Goal: Find specific page/section: Find specific page/section

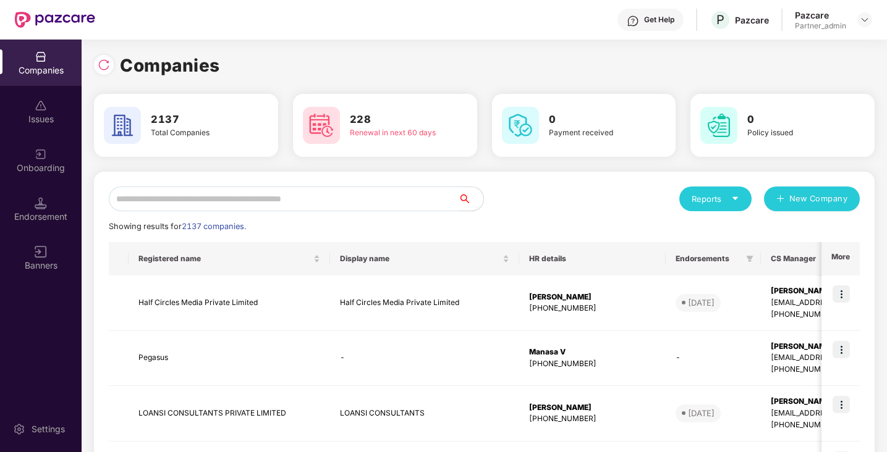
click at [168, 192] on input "text" at bounding box center [284, 199] width 350 height 25
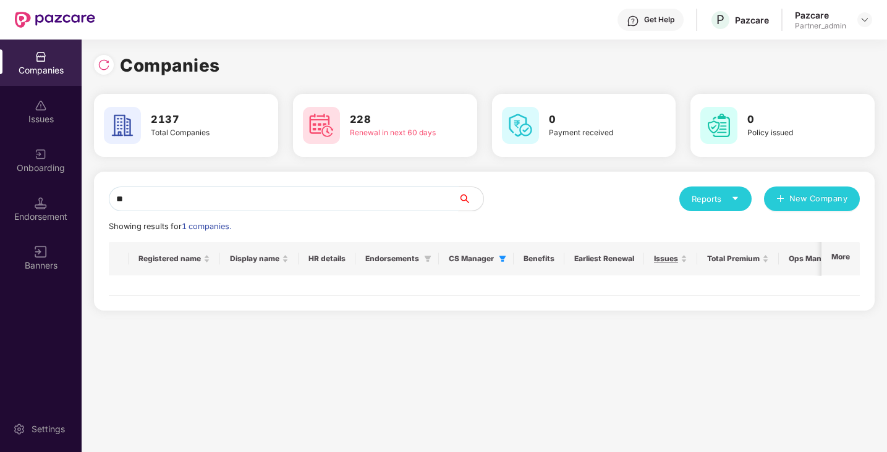
type input "*"
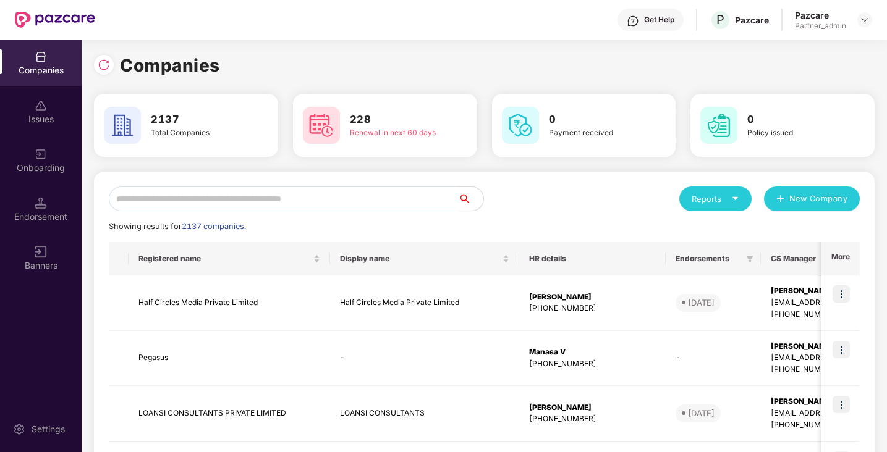
click at [886, 261] on icon "filter" at bounding box center [897, 258] width 7 height 7
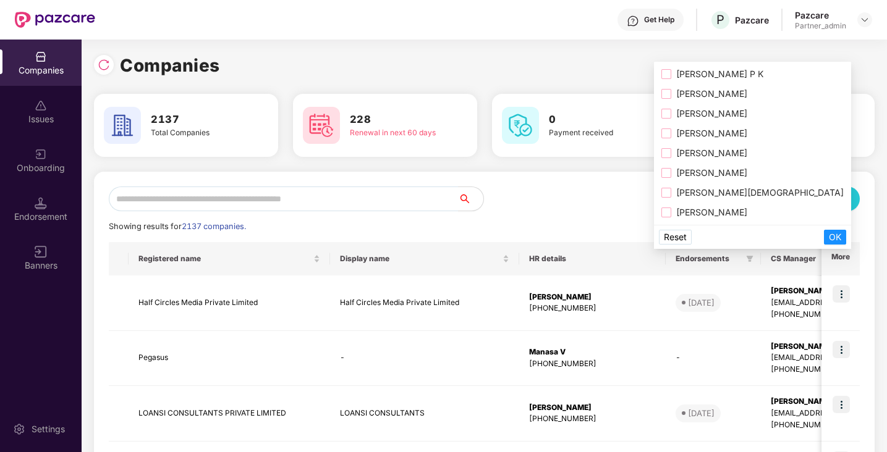
click at [677, 237] on span "Reset" at bounding box center [675, 237] width 23 height 14
click at [829, 236] on span "OK" at bounding box center [835, 237] width 12 height 14
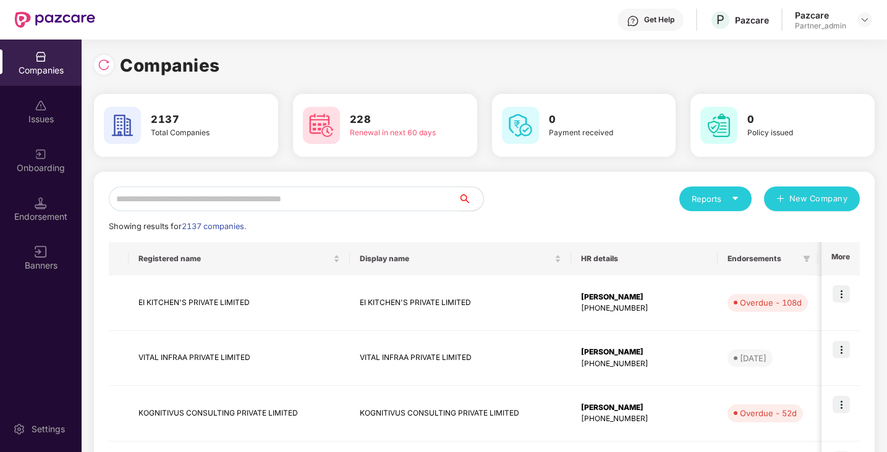
click at [298, 199] on input "text" at bounding box center [284, 199] width 350 height 25
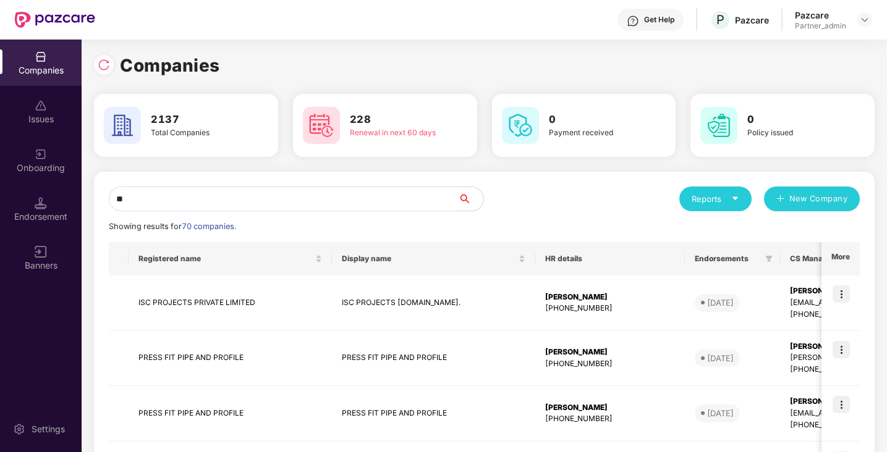
type input "*"
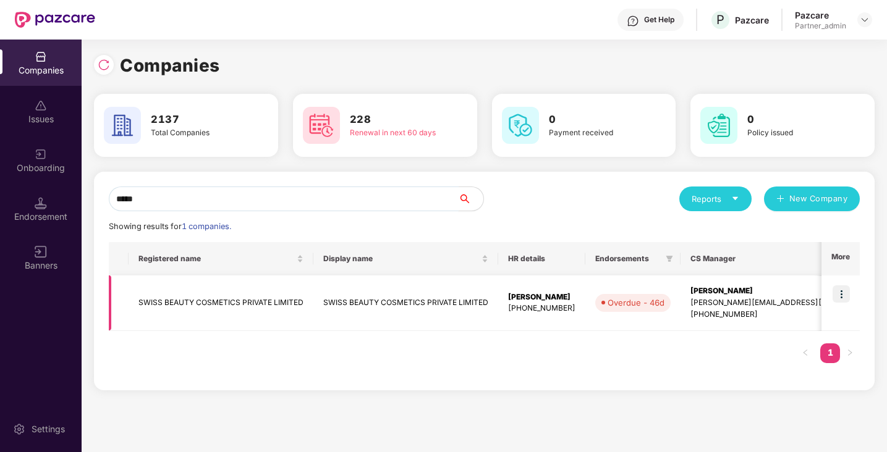
type input "*****"
click at [840, 294] on img at bounding box center [840, 293] width 17 height 17
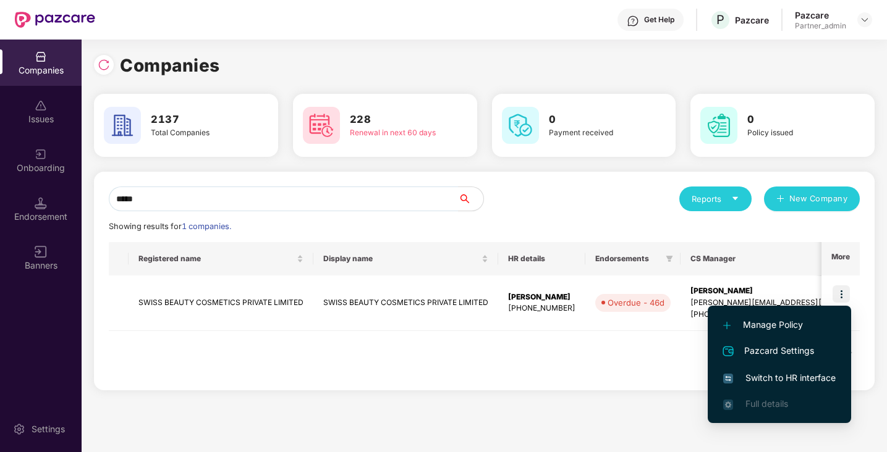
click at [766, 378] on span "Switch to HR interface" at bounding box center [779, 378] width 112 height 14
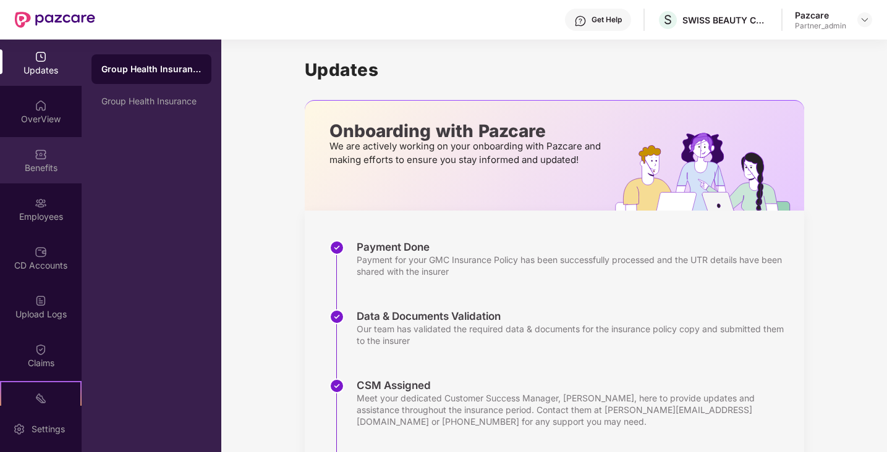
click at [43, 156] on img at bounding box center [41, 154] width 12 height 12
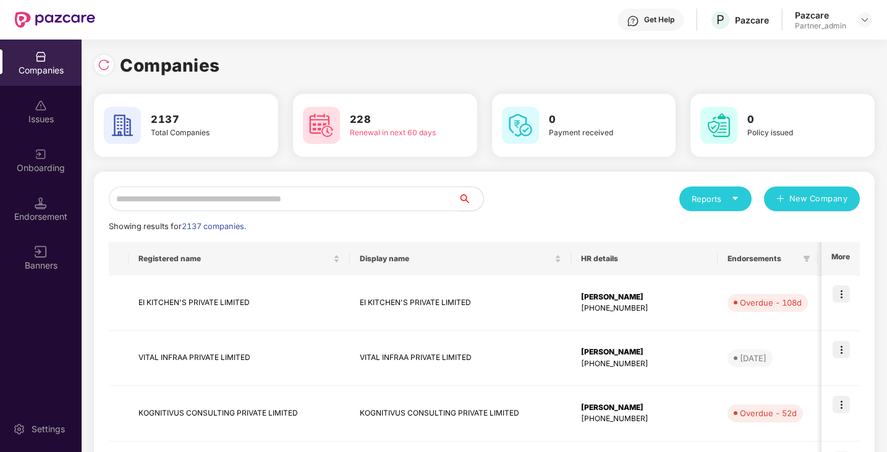
click at [368, 198] on input "text" at bounding box center [284, 199] width 350 height 25
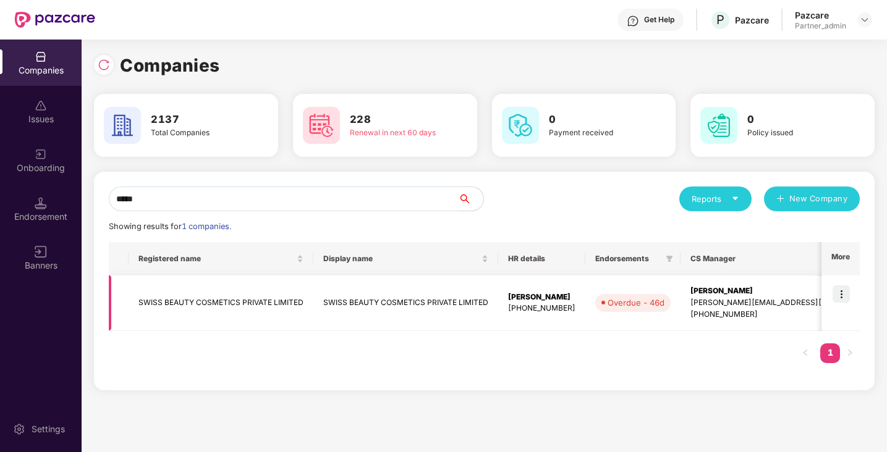
type input "*****"
click at [844, 294] on img at bounding box center [840, 293] width 17 height 17
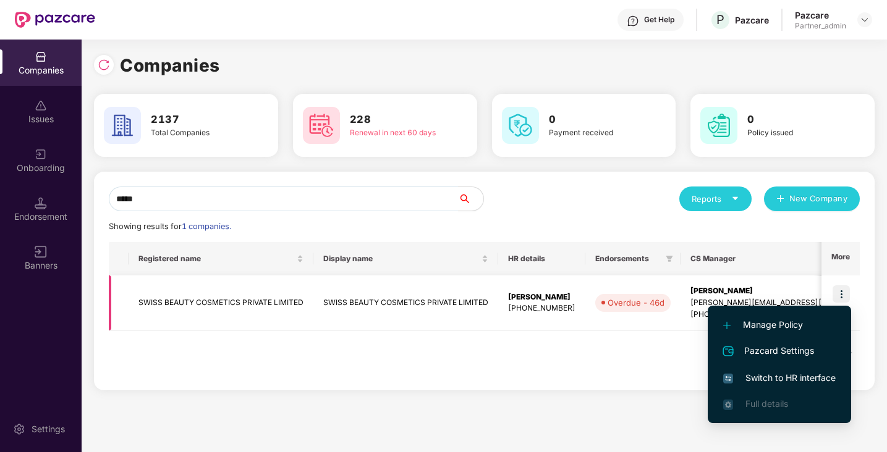
click at [449, 295] on td "SWISS BEAUTY COSMETICS PRIVATE LIMITED" at bounding box center [405, 304] width 185 height 56
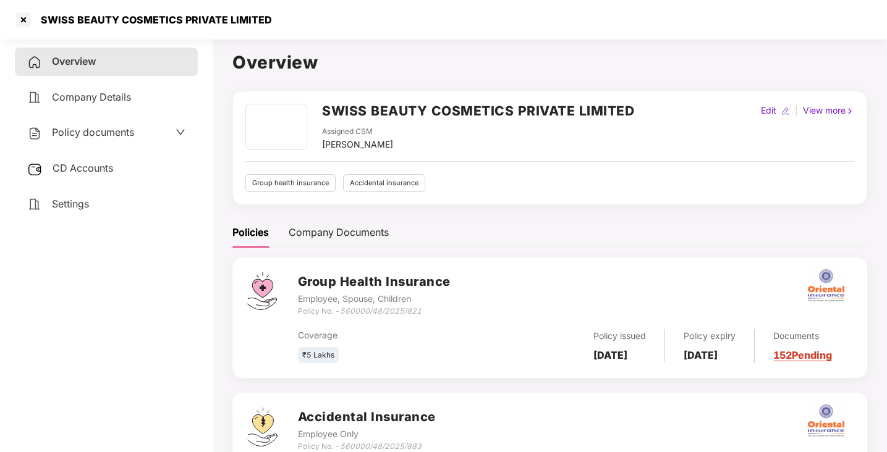
click at [92, 133] on span "Policy documents" at bounding box center [93, 132] width 82 height 12
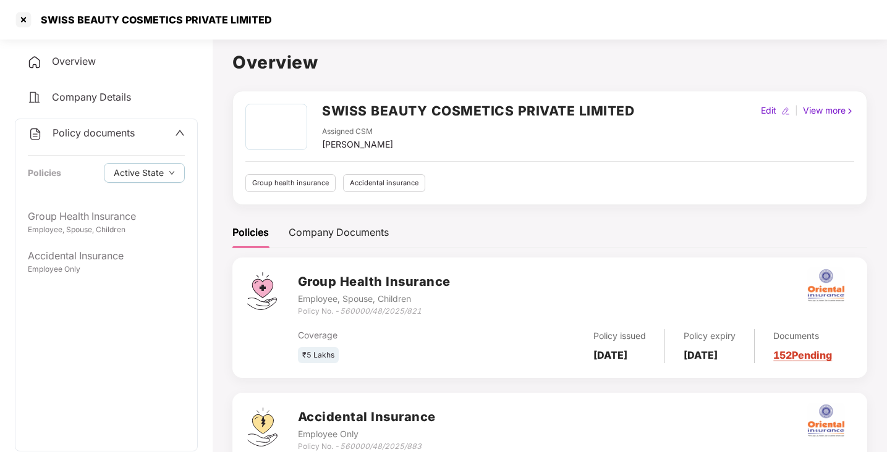
click at [90, 101] on span "Company Details" at bounding box center [91, 97] width 79 height 12
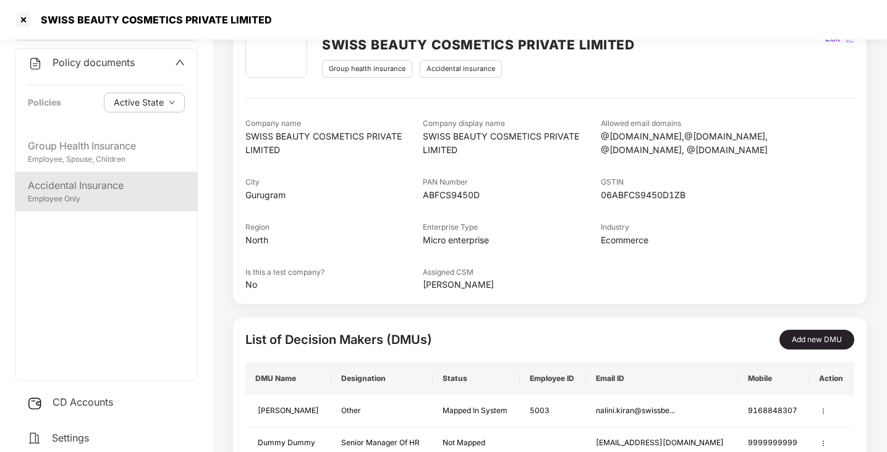
scroll to position [66, 0]
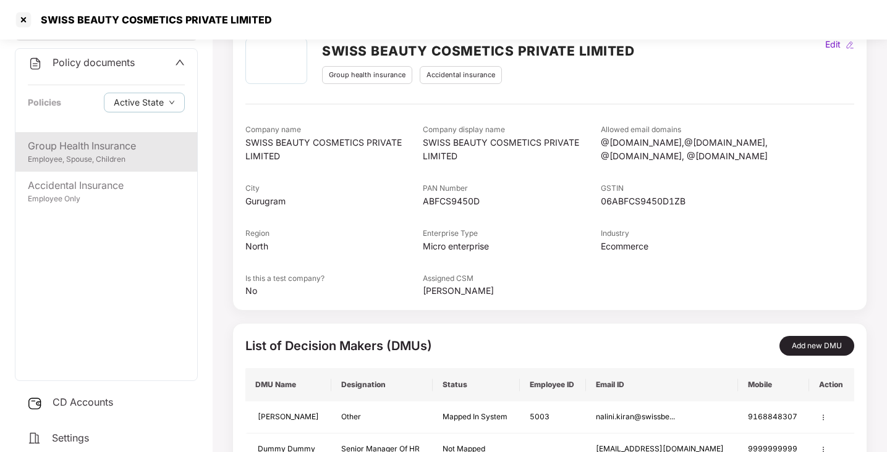
click at [140, 149] on div "Group Health Insurance" at bounding box center [106, 145] width 157 height 15
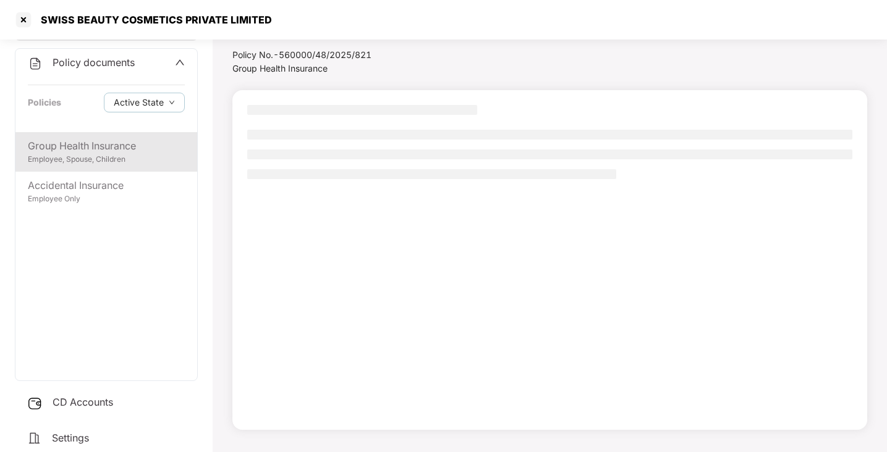
scroll to position [34, 0]
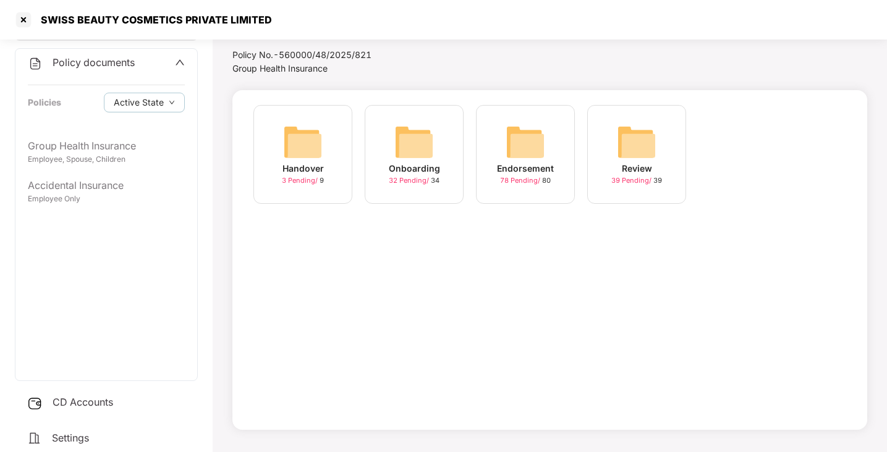
click at [420, 142] on img at bounding box center [414, 142] width 40 height 40
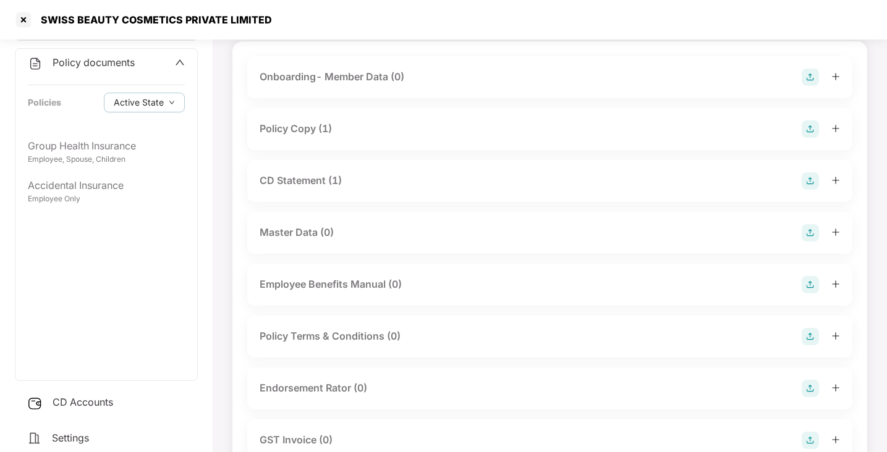
scroll to position [0, 0]
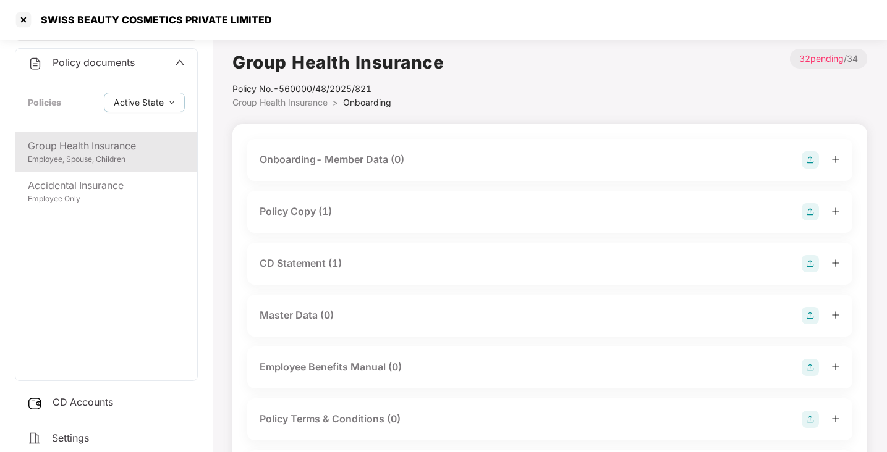
click at [97, 148] on div "Group Health Insurance" at bounding box center [106, 145] width 157 height 15
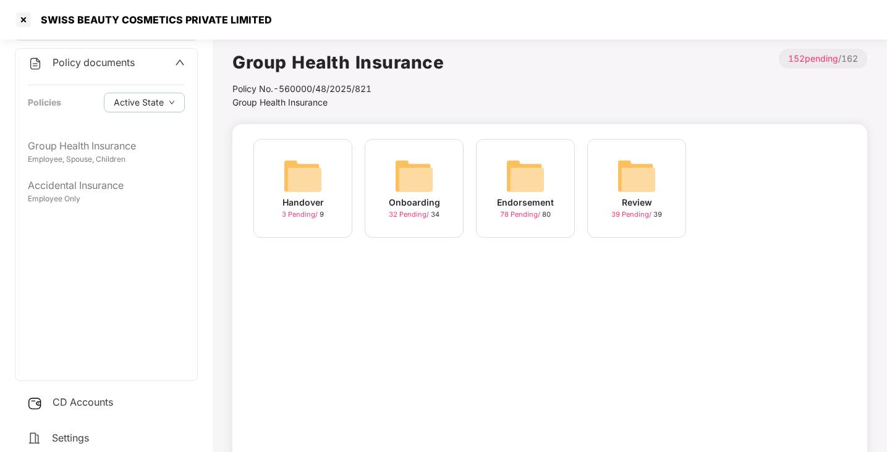
click at [307, 184] on img at bounding box center [303, 176] width 40 height 40
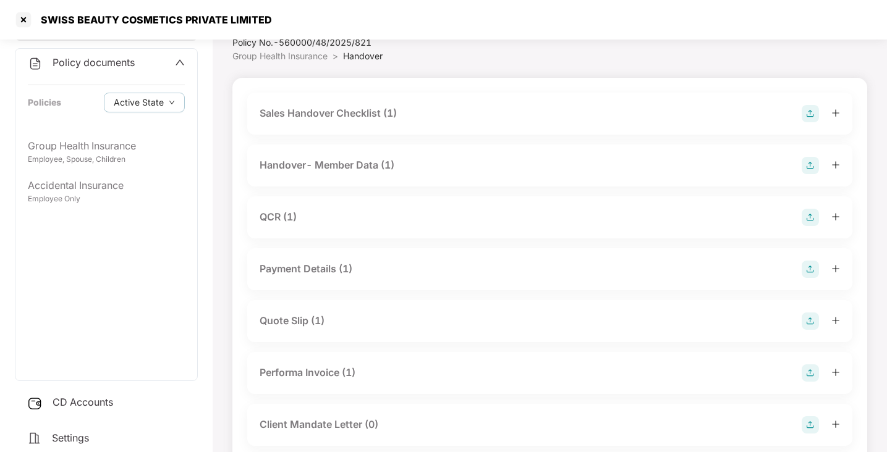
scroll to position [46, 0]
click at [355, 111] on div "Sales Handover Checklist (1)" at bounding box center [328, 113] width 137 height 15
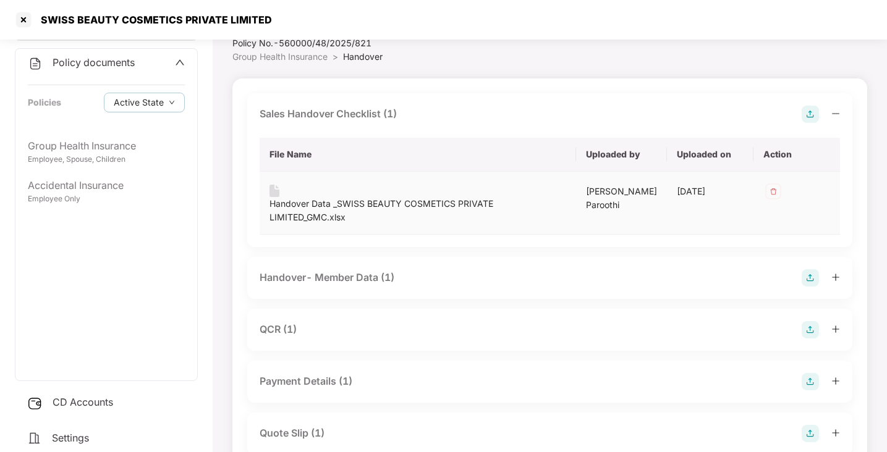
click at [324, 205] on div "Handover Data _SWISS BEAUTY COSMETICS PRIVATE LIMITED_GMC.xlsx" at bounding box center [417, 210] width 297 height 27
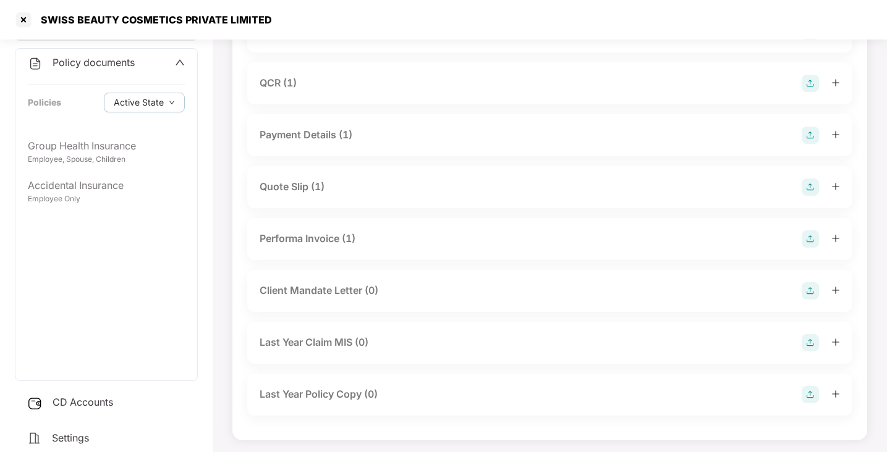
scroll to position [295, 0]
